Goal: Task Accomplishment & Management: Use online tool/utility

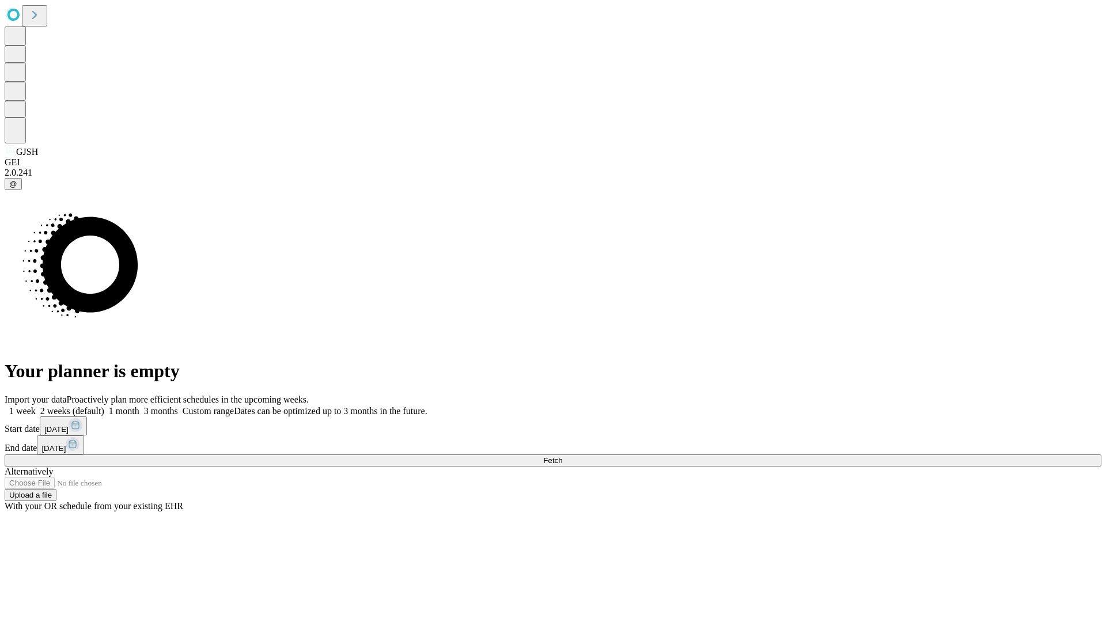
click at [562, 456] on span "Fetch" at bounding box center [552, 460] width 19 height 9
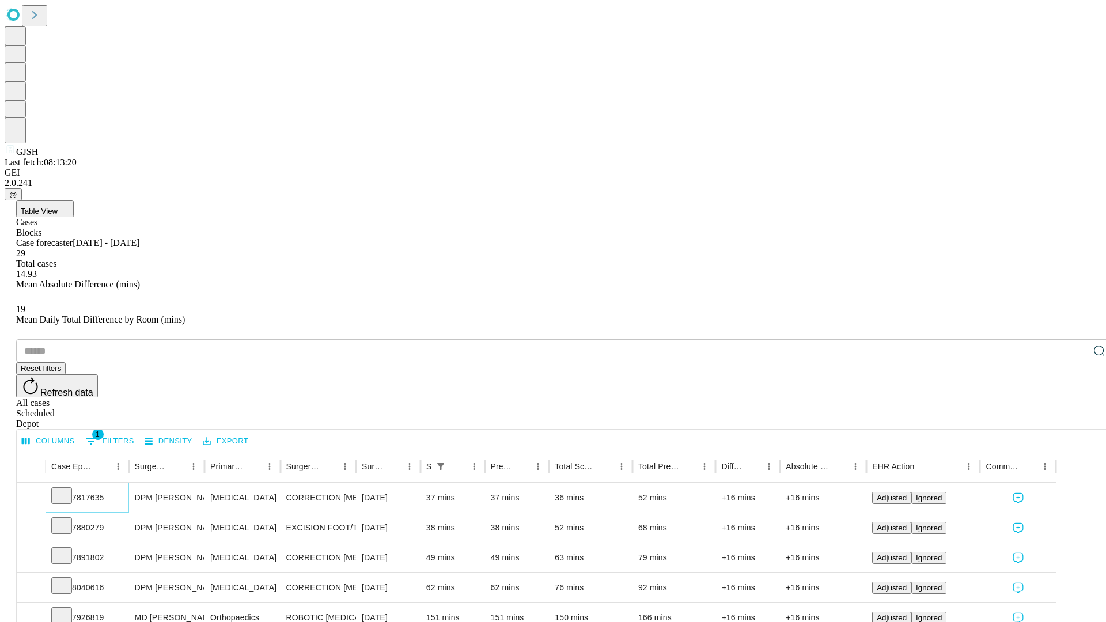
click at [67, 489] on icon at bounding box center [62, 495] width 12 height 12
